Goal: Information Seeking & Learning: Understand process/instructions

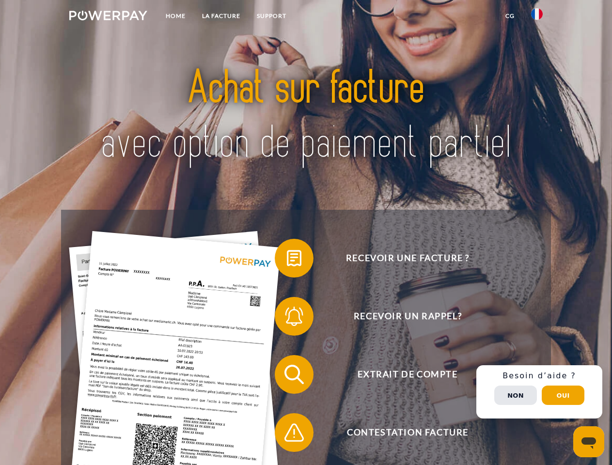
click at [108, 17] on img at bounding box center [108, 16] width 78 height 10
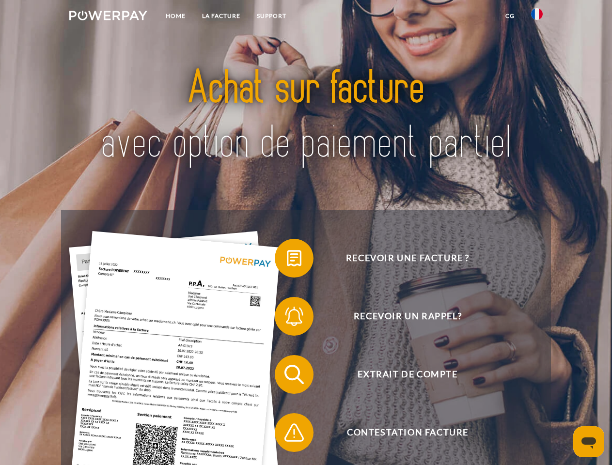
click at [537, 17] on img at bounding box center [537, 14] width 12 height 12
click at [510, 16] on link "CG" at bounding box center [510, 15] width 26 height 17
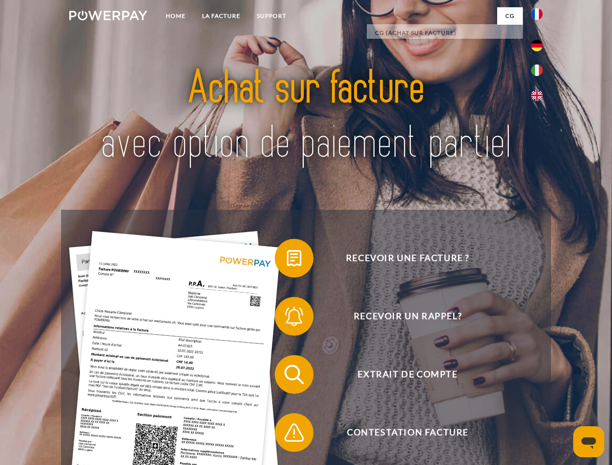
click at [287, 260] on span at bounding box center [279, 258] width 48 height 48
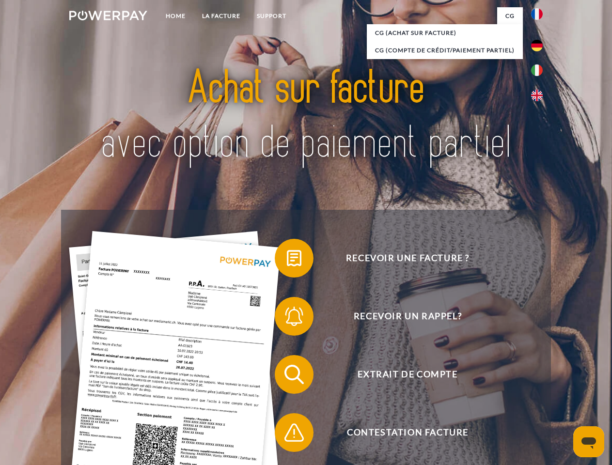
click at [287, 318] on span at bounding box center [279, 316] width 48 height 48
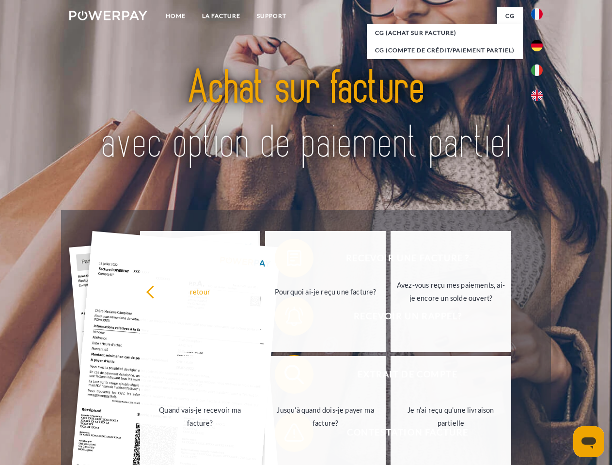
click at [287, 377] on link "Jusqu'à quand dois-je payer ma facture?" at bounding box center [325, 416] width 121 height 121
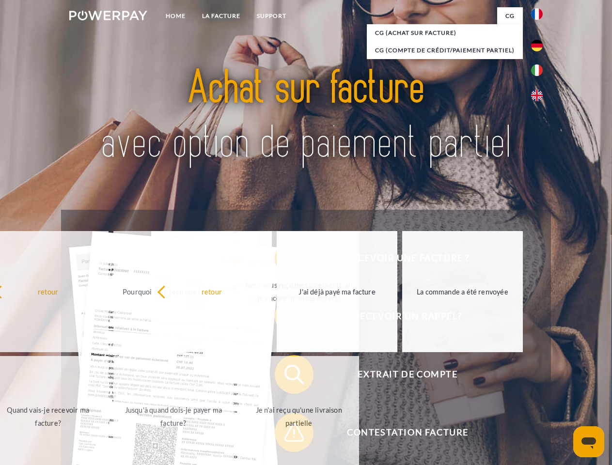
click at [287, 435] on span at bounding box center [279, 432] width 48 height 48
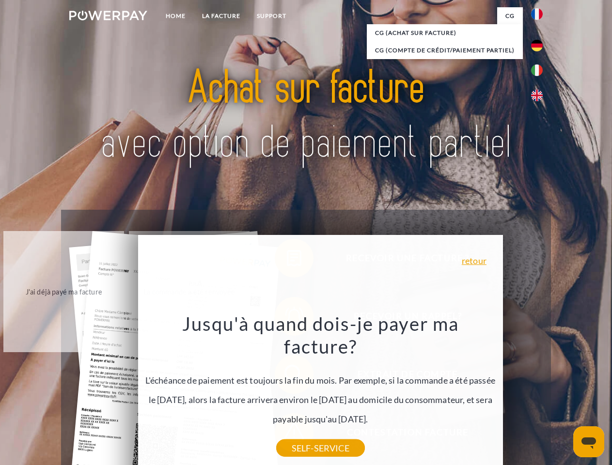
click at [539, 392] on div "Recevoir une facture ? Recevoir un rappel? Extrait de compte retour" at bounding box center [305, 404] width 489 height 388
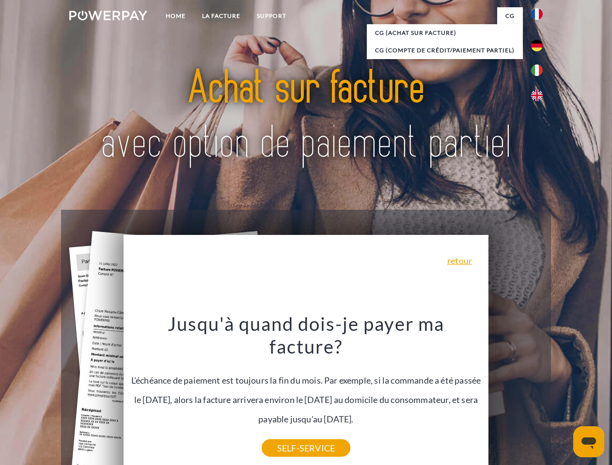
click at [516, 394] on span "Extrait de compte" at bounding box center [407, 374] width 237 height 39
click at [563, 395] on header "Home LA FACTURE Support" at bounding box center [306, 334] width 612 height 669
